Goal: Task Accomplishment & Management: Use online tool/utility

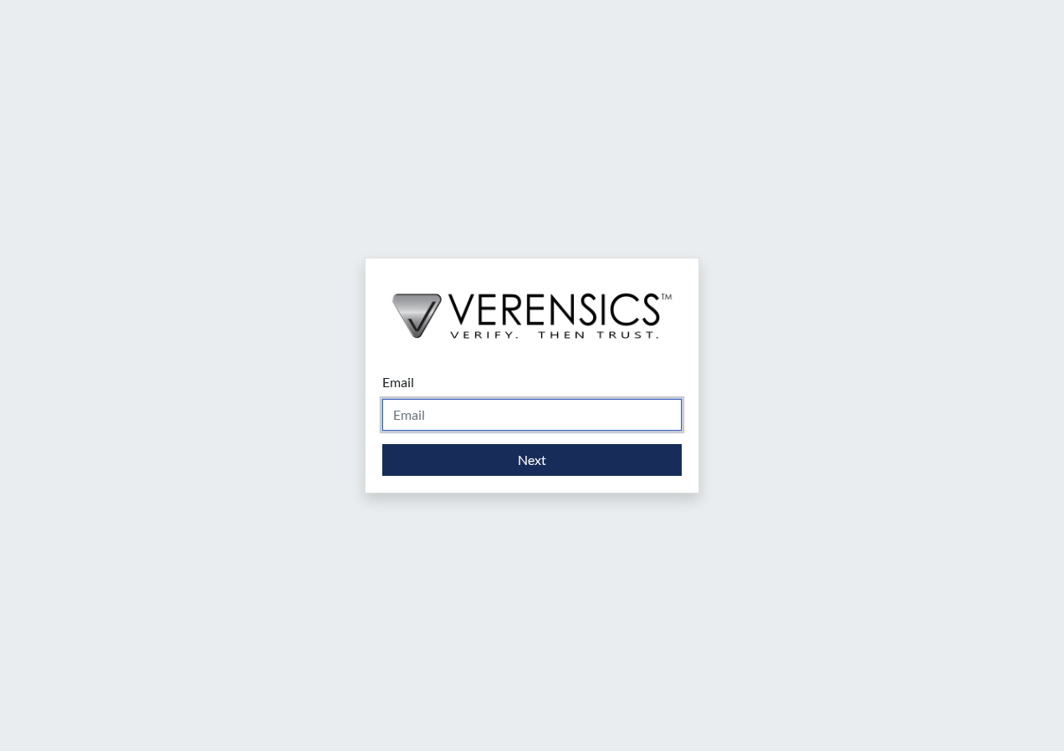
click at [479, 423] on input "Email" at bounding box center [532, 415] width 300 height 32
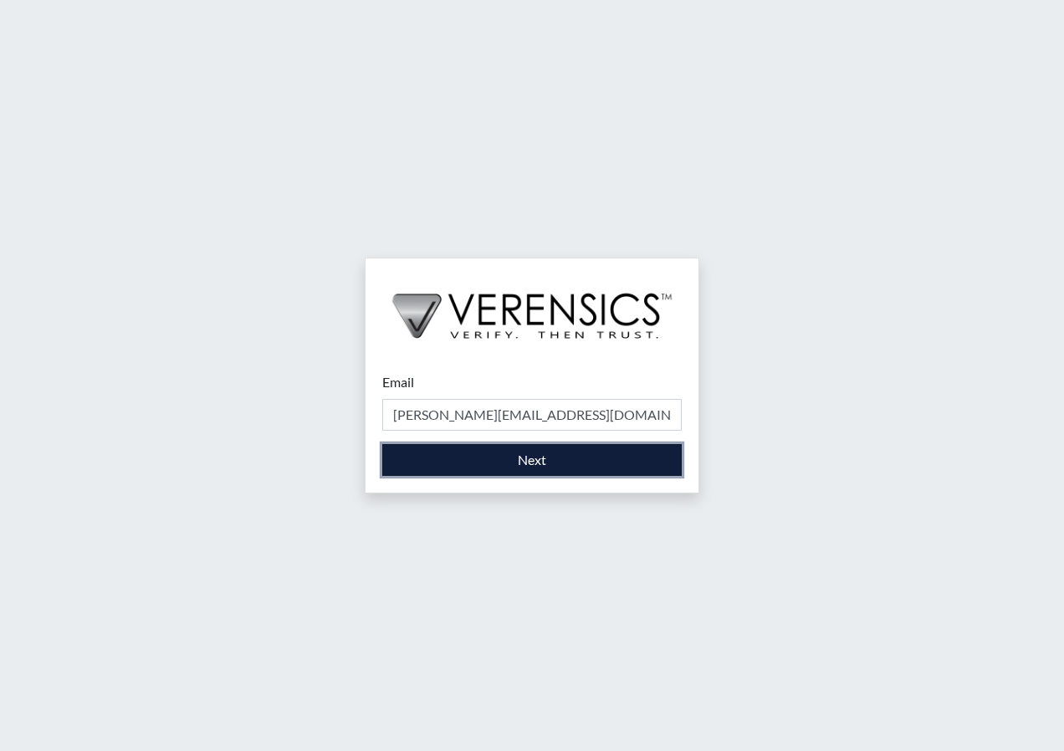
click at [477, 456] on button "Next" at bounding box center [532, 460] width 300 height 32
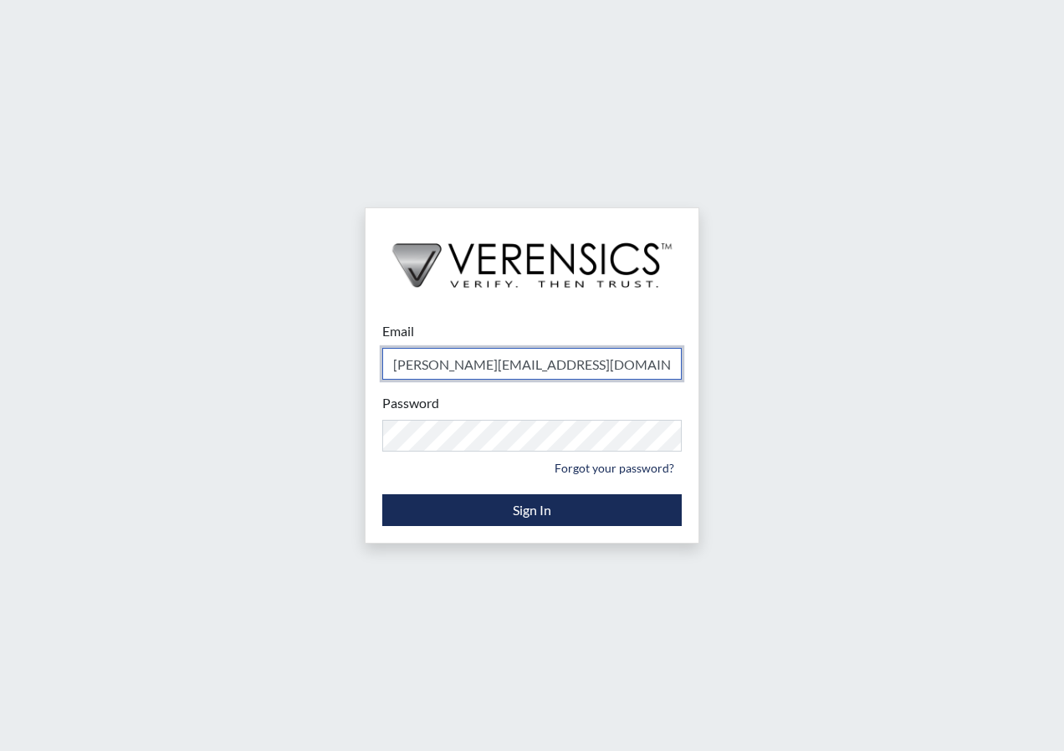
type input "[PERSON_NAME][EMAIL_ADDRESS][PERSON_NAME][DOMAIN_NAME]"
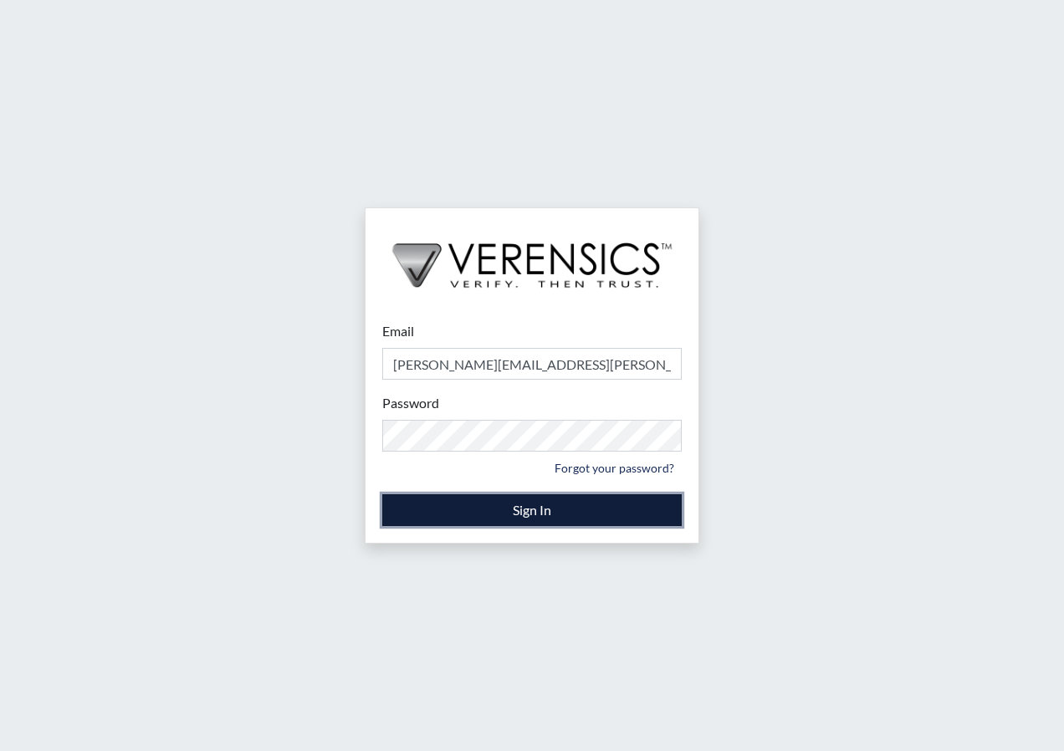
click at [480, 500] on button "Sign In" at bounding box center [532, 511] width 300 height 32
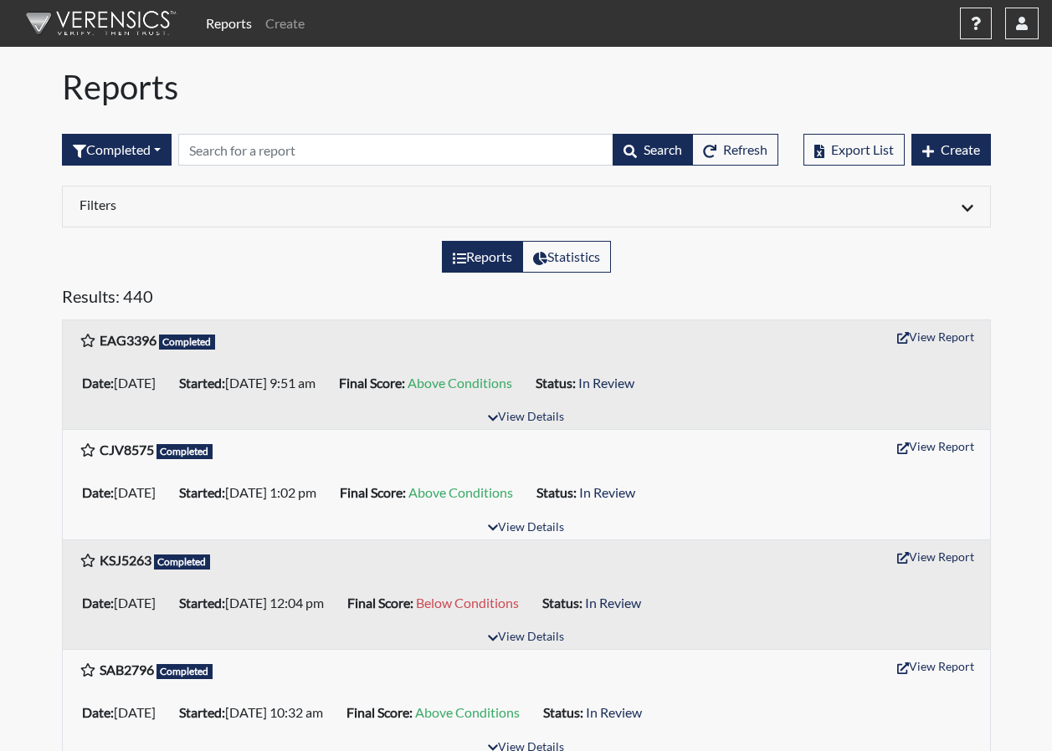
click at [728, 299] on h5 "Results: 440" at bounding box center [526, 299] width 929 height 27
click at [982, 155] on button "Create" at bounding box center [950, 150] width 79 height 32
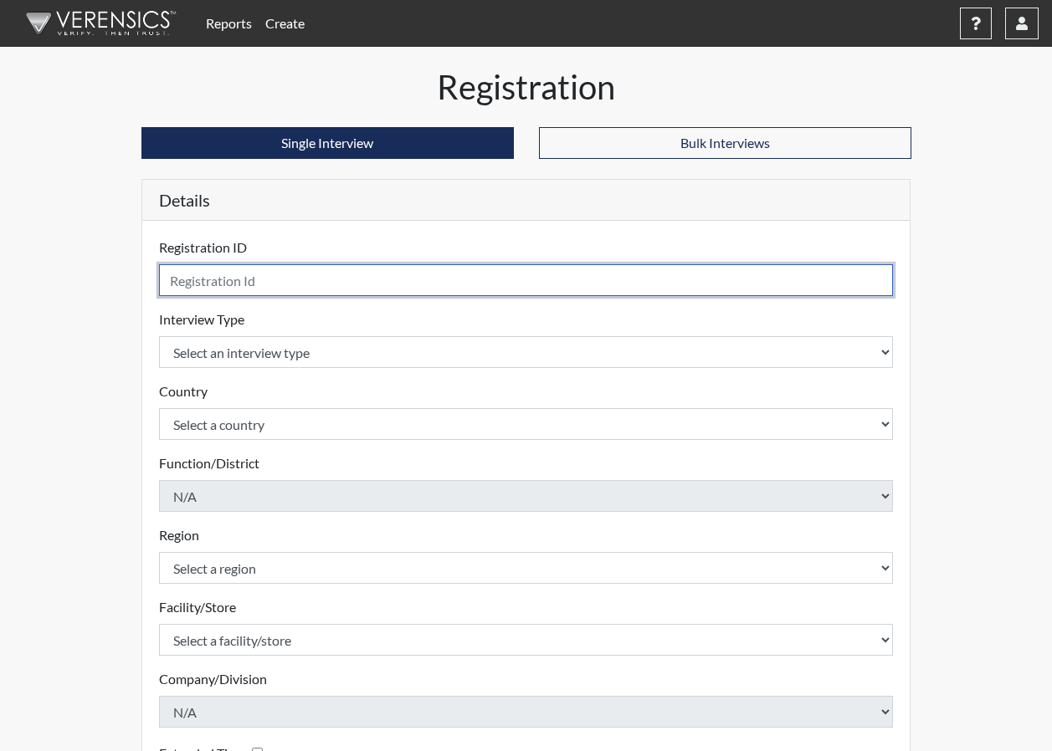
click at [369, 276] on input "text" at bounding box center [526, 280] width 735 height 32
type input "JDM7639"
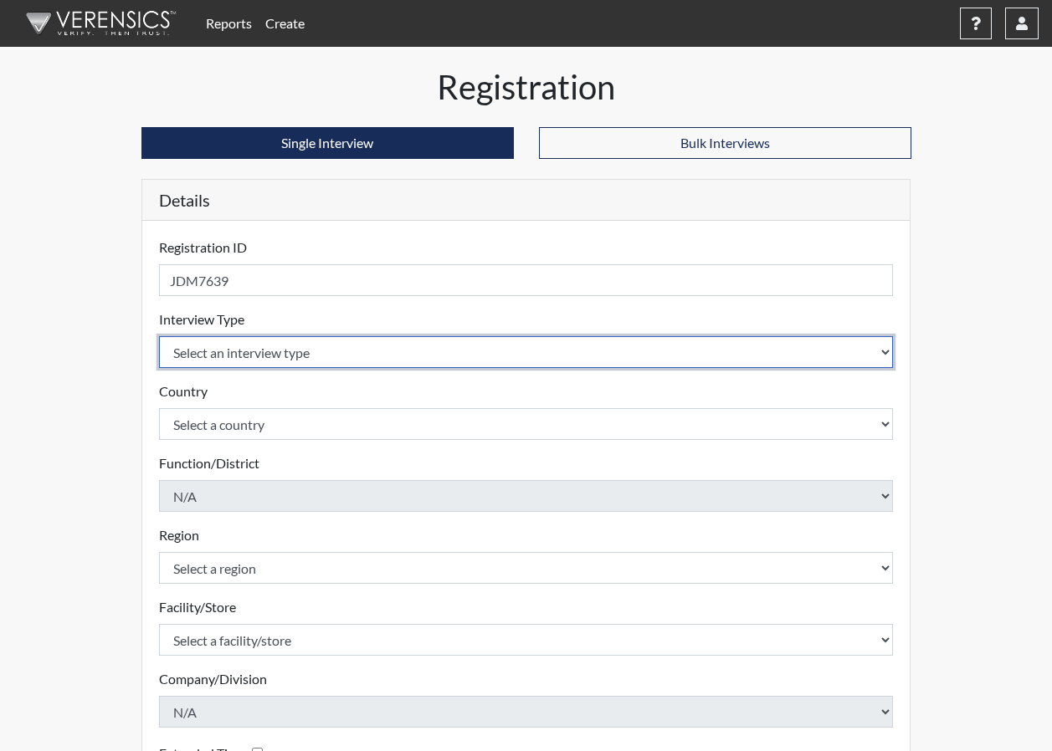
click at [483, 341] on select "Select an interview type Corrections Pre-Employment" at bounding box center [526, 352] width 735 height 32
select select "ff733e93-e1bf-11ea-9c9f-0eff0cf7eb8f"
click at [159, 336] on select "Select an interview type Corrections Pre-Employment" at bounding box center [526, 352] width 735 height 32
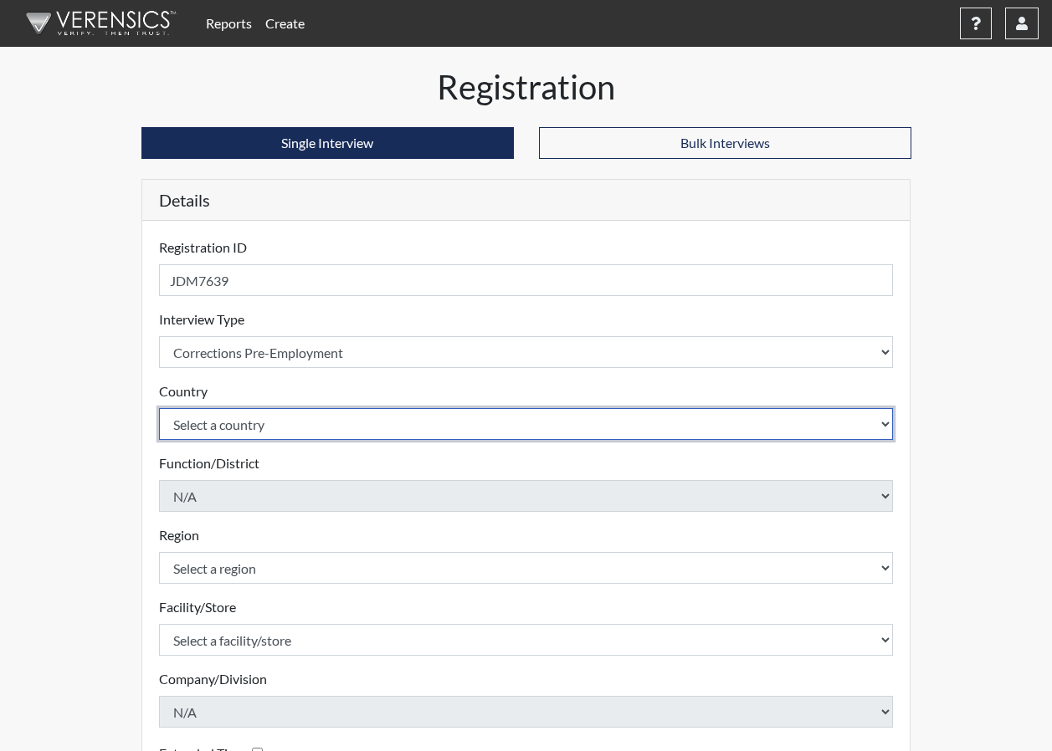
click at [371, 415] on select "Select a country [GEOGRAPHIC_DATA] [GEOGRAPHIC_DATA]" at bounding box center [526, 424] width 735 height 32
select select "united-states-of-[GEOGRAPHIC_DATA]"
click at [159, 408] on select "Select a country [GEOGRAPHIC_DATA] [GEOGRAPHIC_DATA]" at bounding box center [526, 424] width 735 height 32
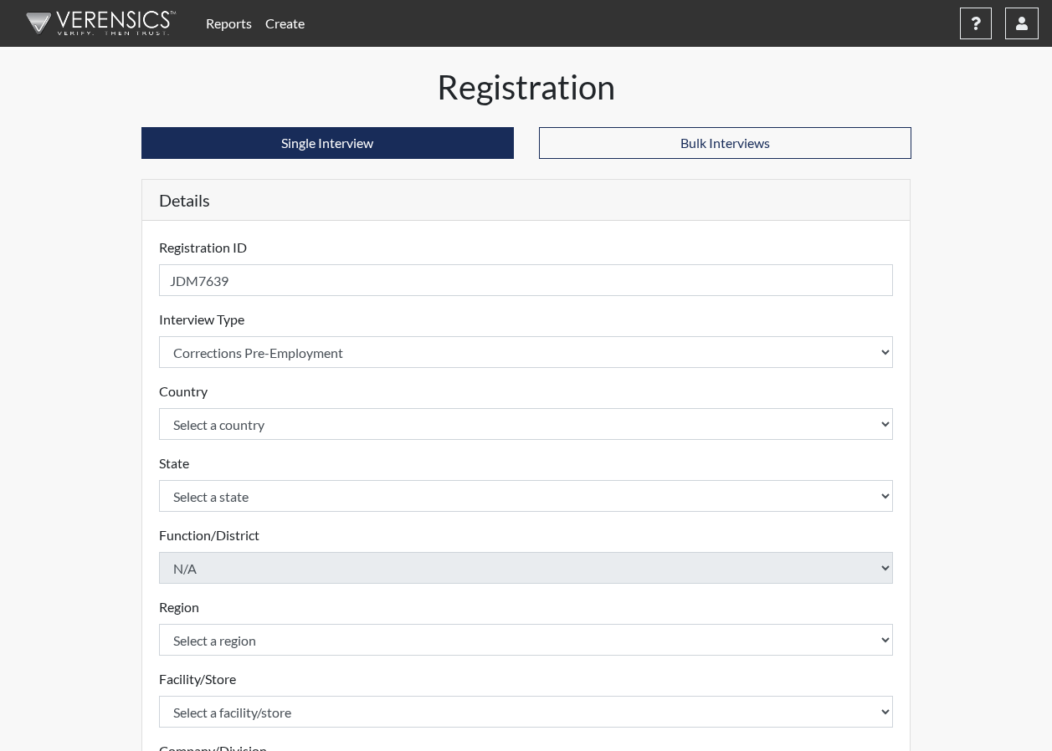
click at [129, 454] on div "Registration Single Interview Bulk Interviews Details Registration ID JDM7639 P…" at bounding box center [526, 540] width 795 height 946
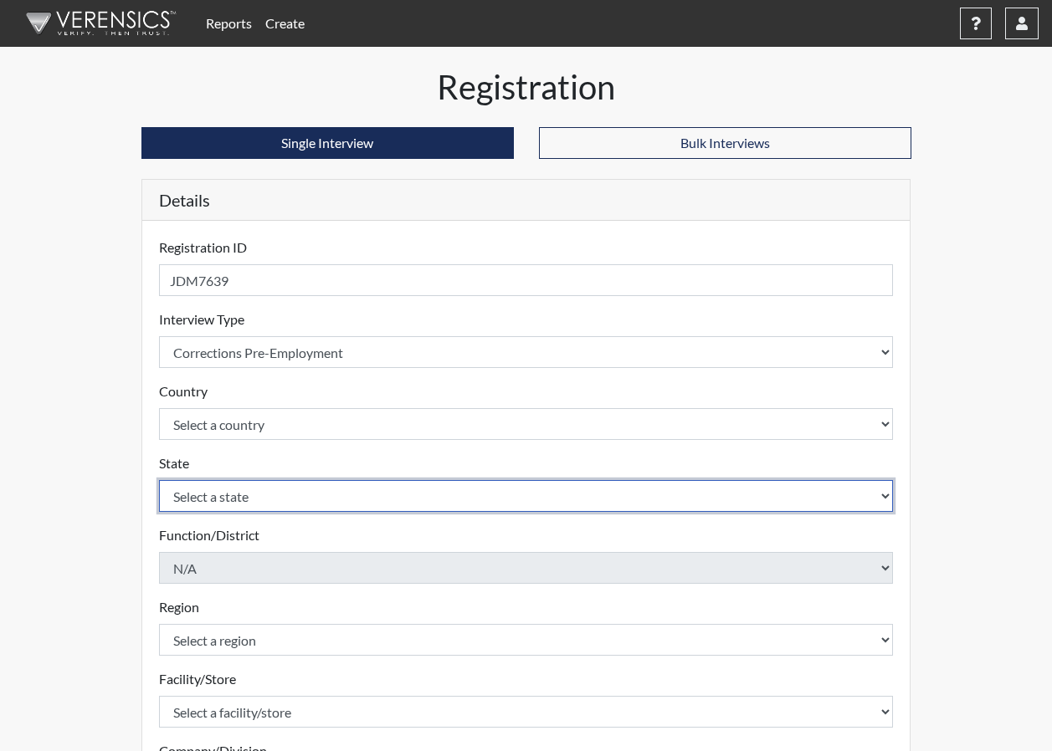
click at [180, 489] on select "Select a state [US_STATE] [US_STATE] [US_STATE] [US_STATE] [US_STATE] [US_STATE…" at bounding box center [526, 496] width 735 height 32
select select "GA"
click at [159, 480] on select "Select a state [US_STATE] [US_STATE] [US_STATE] [US_STATE] [US_STATE] [US_STATE…" at bounding box center [526, 496] width 735 height 32
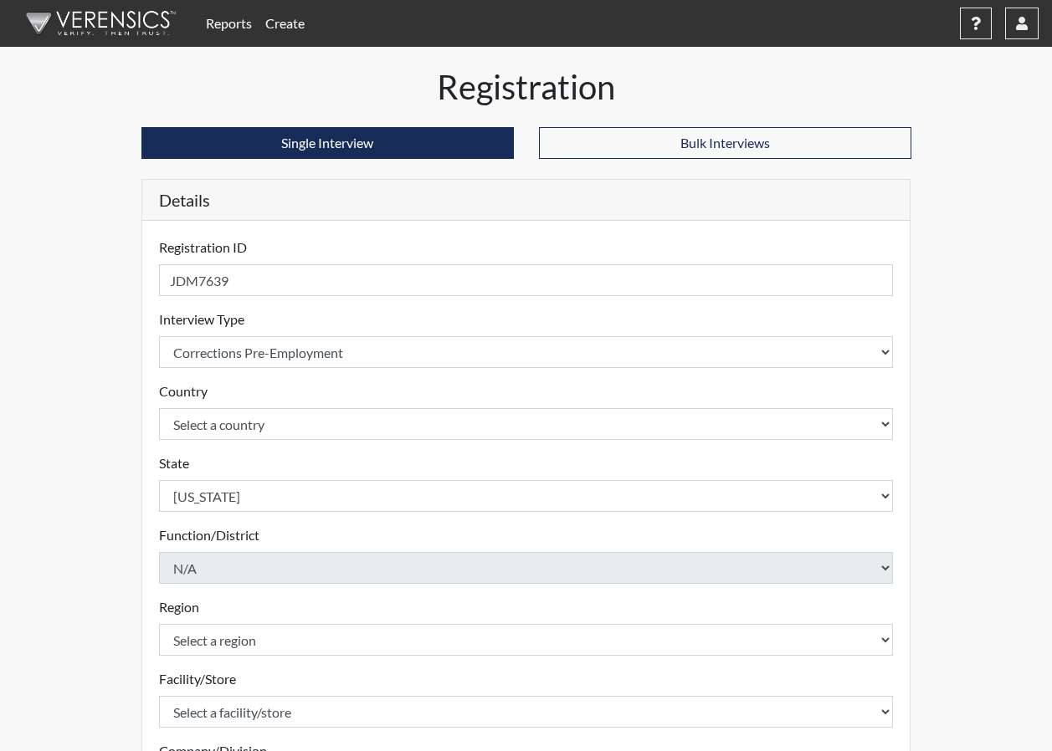
click at [91, 361] on div "Registration Single Interview Bulk Interviews Details Registration ID JDM7639 P…" at bounding box center [526, 540] width 954 height 946
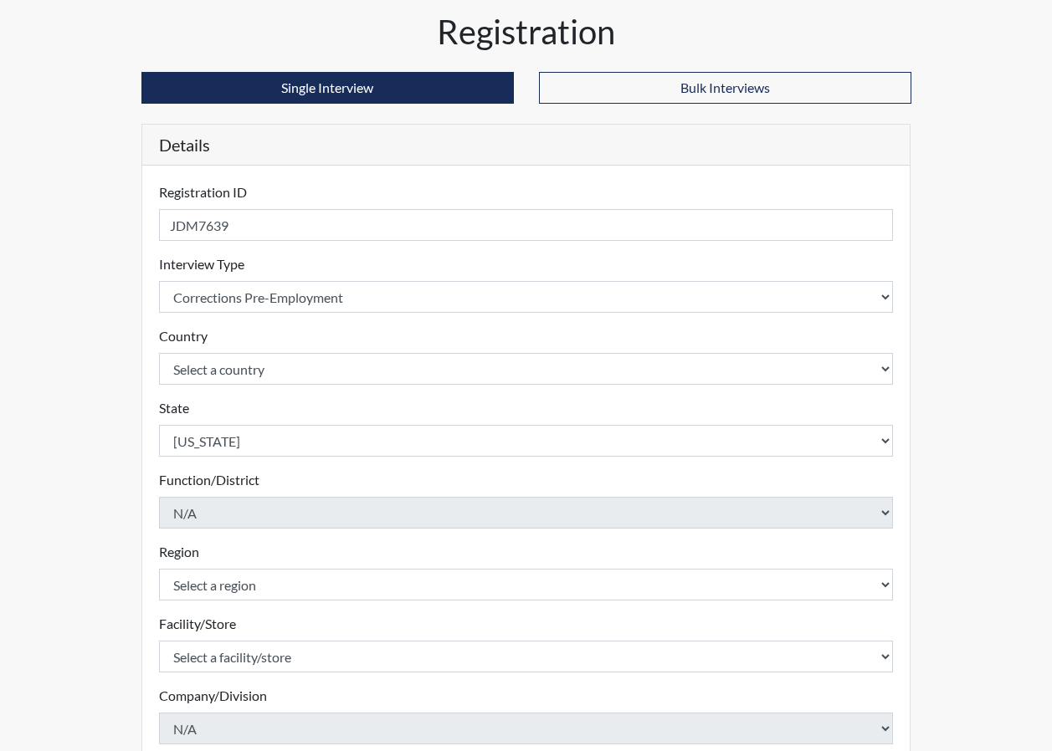
scroll to position [84, 0]
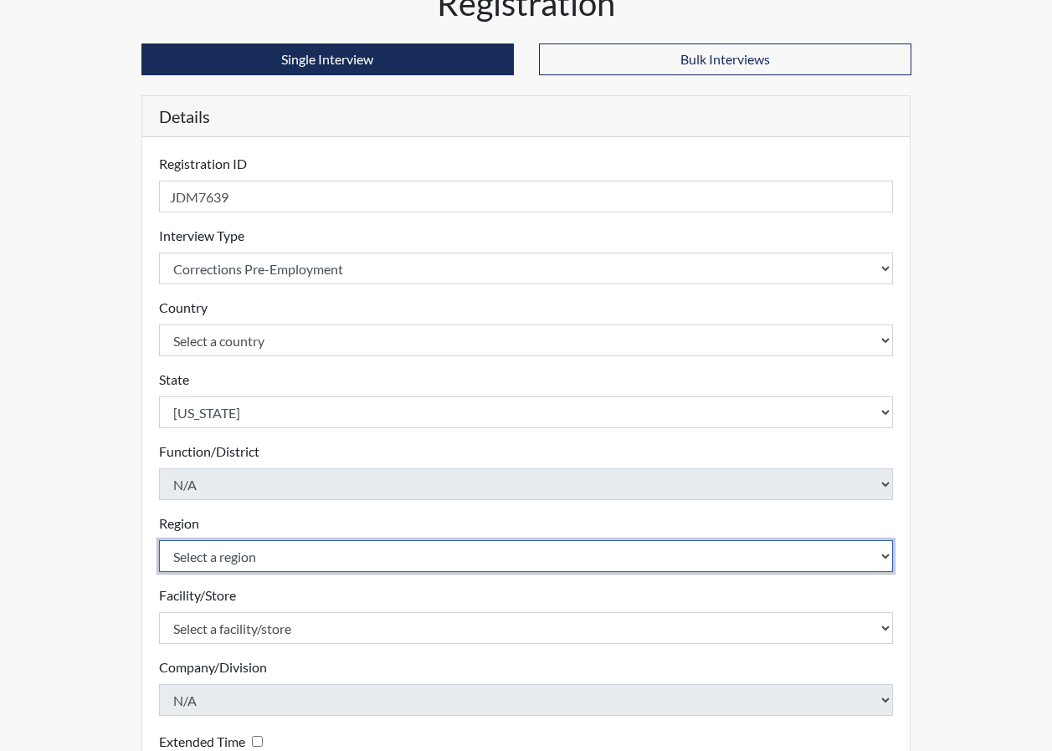
click at [244, 561] on select "Select a region [GEOGRAPHIC_DATA]" at bounding box center [526, 557] width 735 height 32
select select "8bdab1f8-09d2-48bf-ae6d-f2dae3084107"
click at [159, 541] on select "Select a region [GEOGRAPHIC_DATA]" at bounding box center [526, 557] width 735 height 32
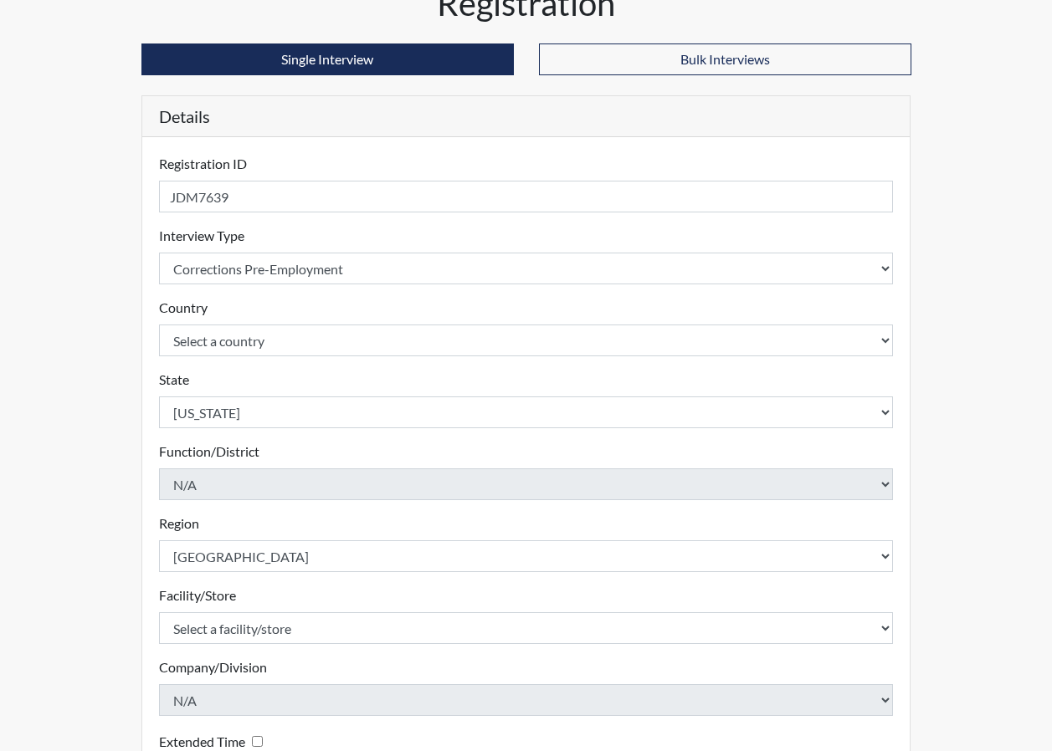
click at [125, 510] on div "Registration Single Interview Bulk Interviews Details Registration ID JDM7639 P…" at bounding box center [526, 456] width 954 height 946
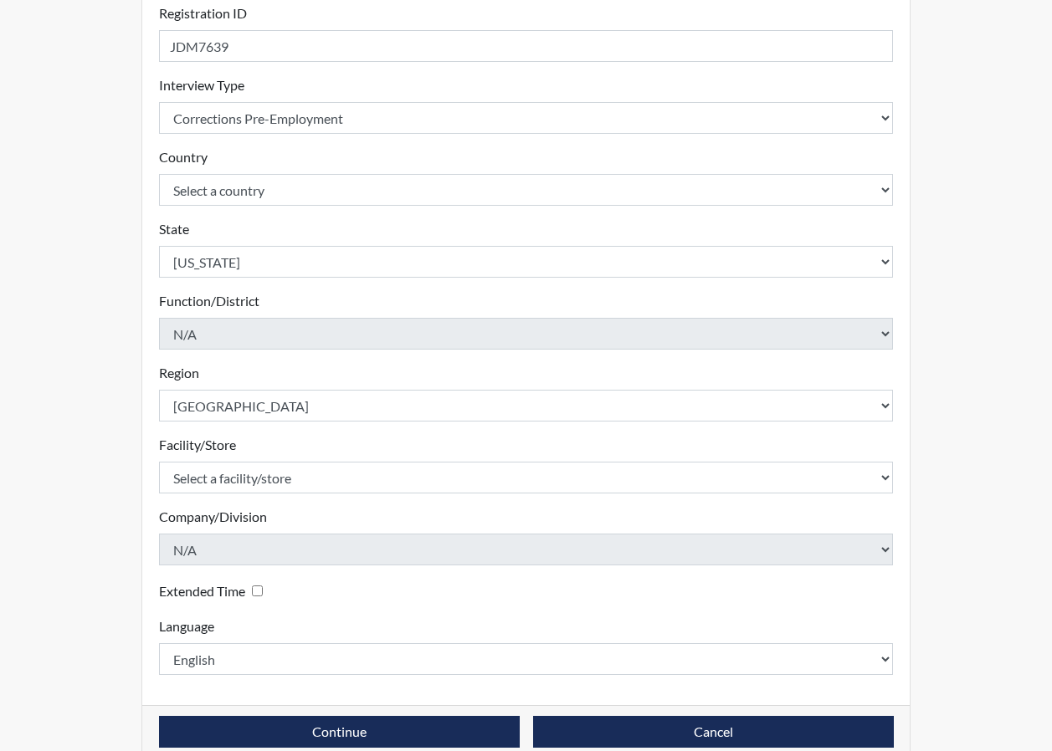
scroll to position [251, 0]
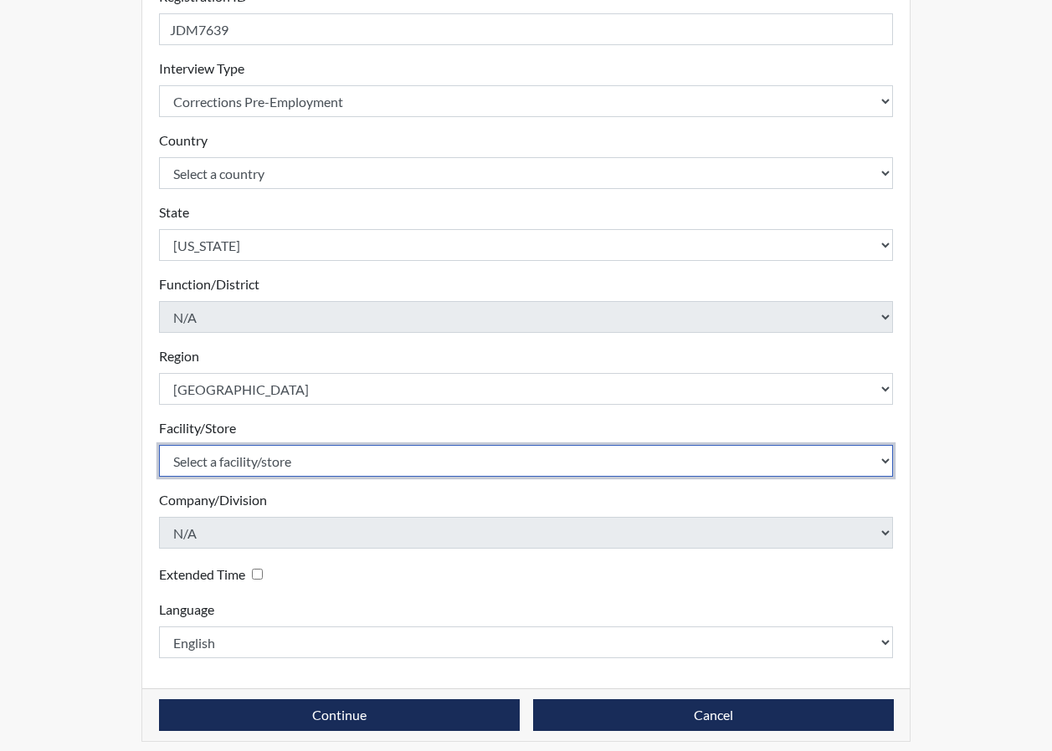
click at [315, 471] on select "Select a facility/store [PERSON_NAME]" at bounding box center [526, 461] width 735 height 32
select select "bcfceb28-1b88-452b-bb93-1e952c28694e"
click at [159, 445] on select "Select a facility/store [PERSON_NAME]" at bounding box center [526, 461] width 735 height 32
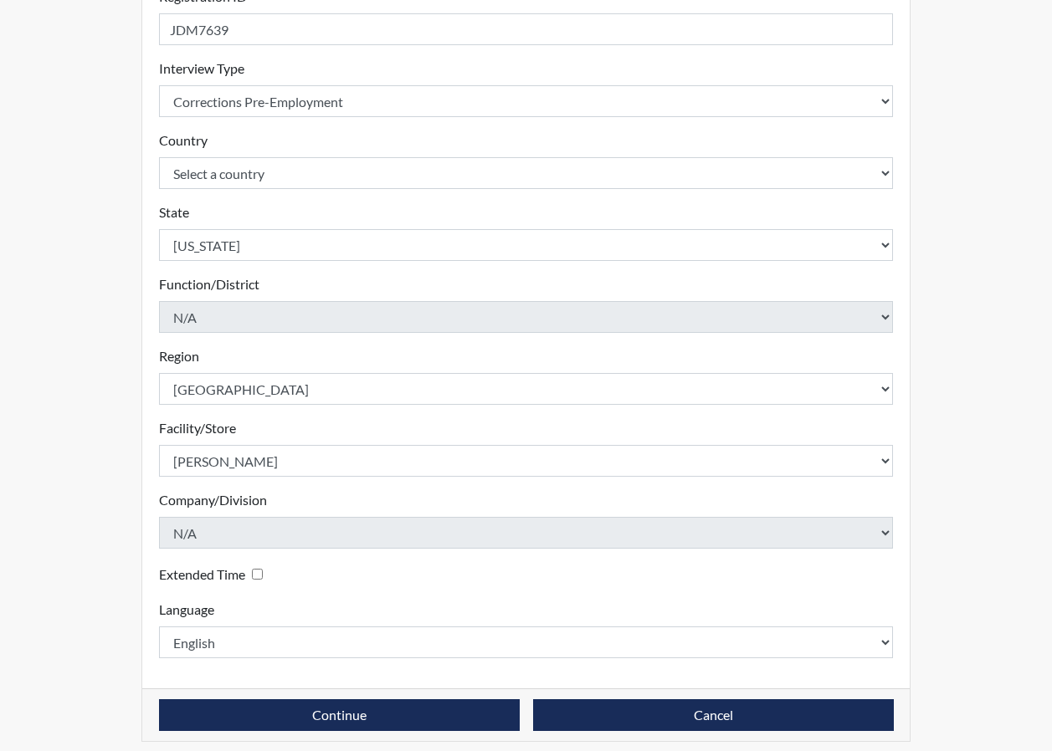
click at [75, 549] on div "Registration Single Interview Bulk Interviews Details Registration ID JDM7639 P…" at bounding box center [526, 289] width 954 height 946
click at [29, 382] on div "Reports Create Help Center × Verensics Best Practices How to successfully use t…" at bounding box center [526, 255] width 1052 height 1013
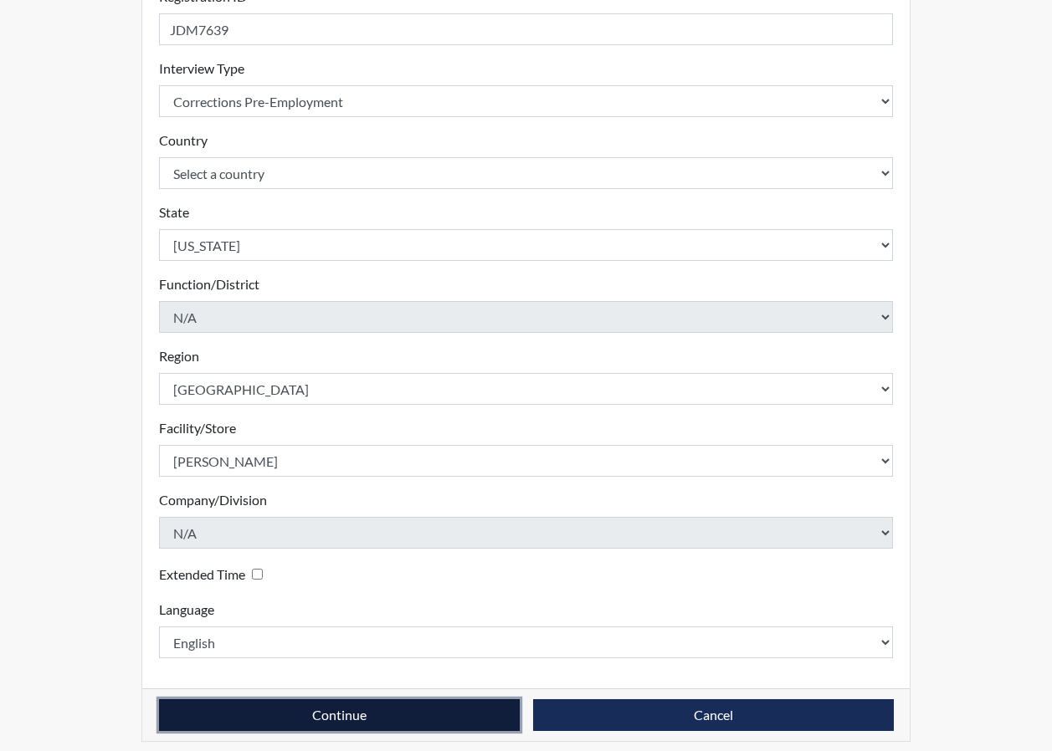
click at [465, 722] on button "Continue" at bounding box center [339, 716] width 361 height 32
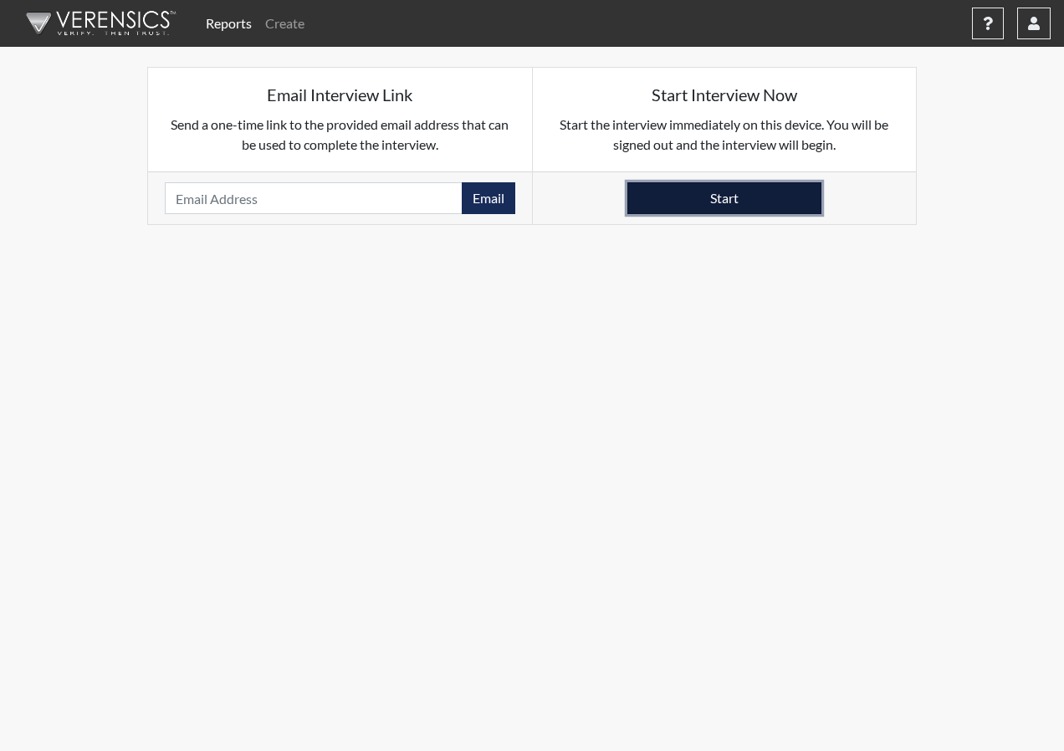
click at [714, 203] on button "Start" at bounding box center [725, 198] width 194 height 32
